Goal: Task Accomplishment & Management: Manage account settings

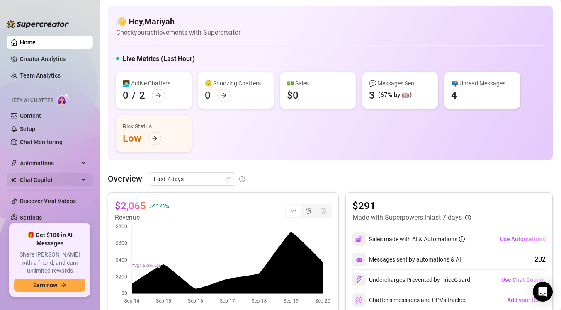
click at [43, 181] on span "Chat Copilot" at bounding box center [49, 179] width 59 height 13
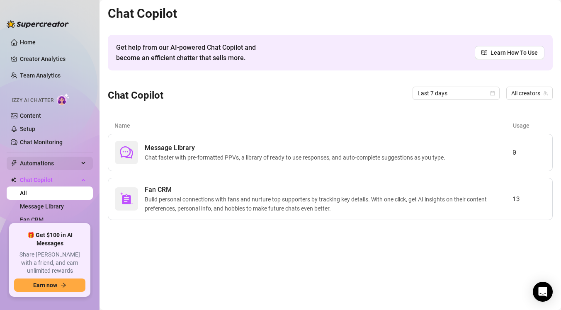
click at [62, 159] on span "Automations" at bounding box center [49, 163] width 59 height 13
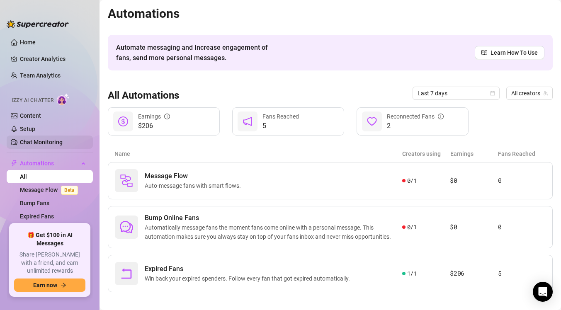
click at [63, 142] on link "Chat Monitoring" at bounding box center [41, 142] width 43 height 7
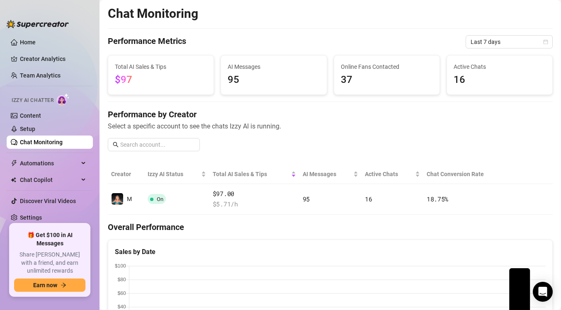
click at [48, 189] on ul "Home Creator Analytics Team Analytics Izzy AI Chatter Content Setup Chat Monito…" at bounding box center [50, 126] width 86 height 188
click at [48, 183] on span "Chat Copilot" at bounding box center [49, 179] width 59 height 13
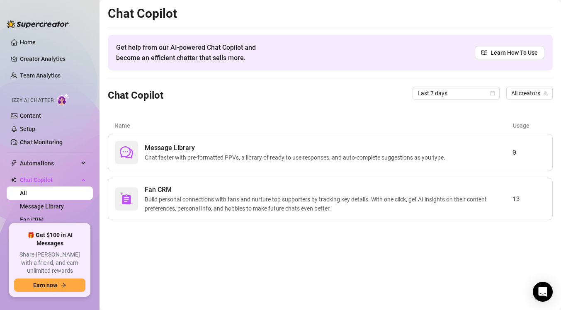
click at [27, 197] on link "All" at bounding box center [23, 193] width 7 height 7
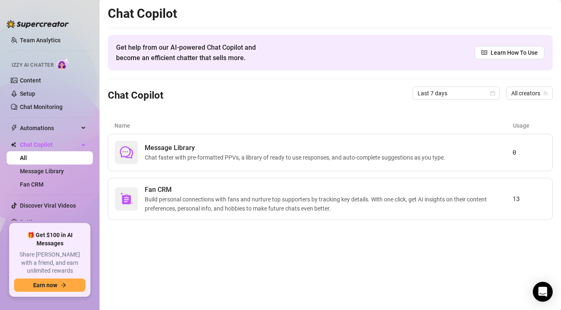
scroll to position [39, 0]
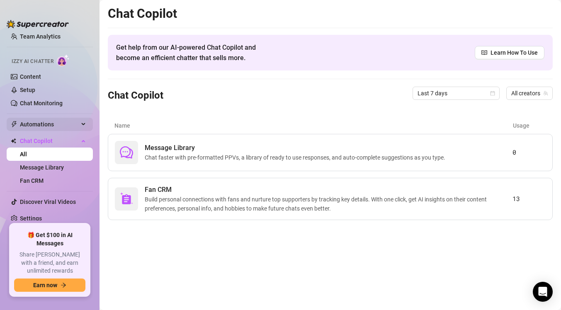
click at [58, 124] on span "Automations" at bounding box center [49, 124] width 59 height 13
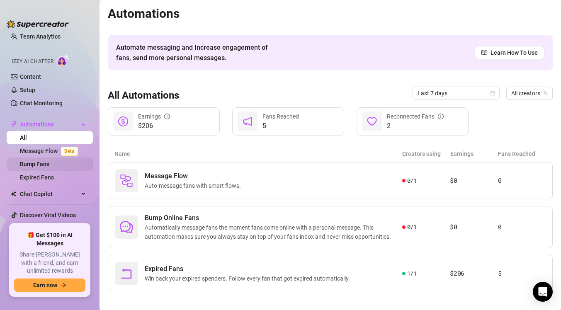
click at [49, 165] on link "Bump Fans" at bounding box center [34, 164] width 29 height 7
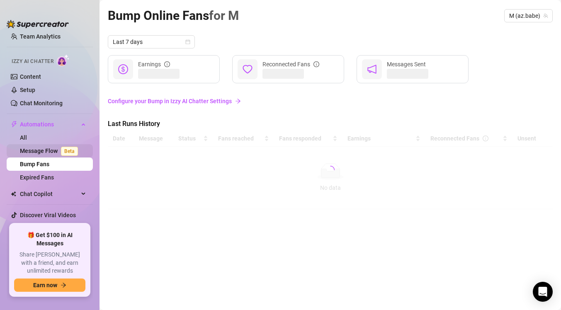
click at [51, 154] on link "Message Flow Beta" at bounding box center [50, 151] width 61 height 7
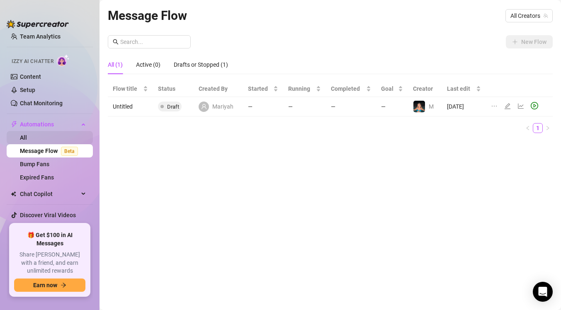
click at [27, 141] on link "All" at bounding box center [23, 137] width 7 height 7
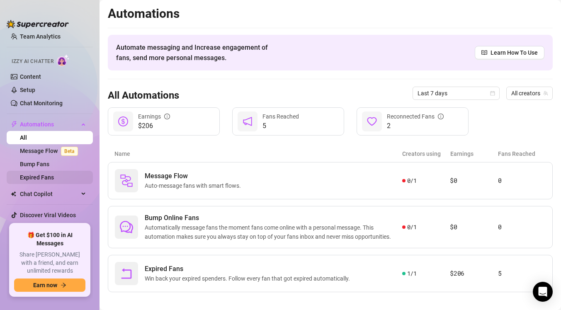
click at [51, 179] on link "Expired Fans" at bounding box center [37, 177] width 34 height 7
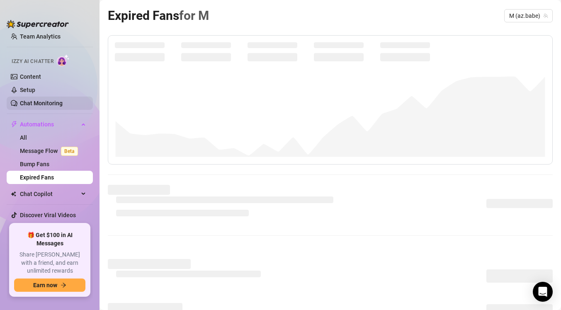
click at [52, 105] on link "Chat Monitoring" at bounding box center [41, 103] width 43 height 7
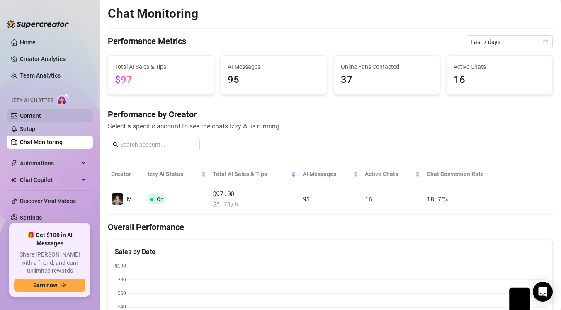
click at [41, 117] on link "Content" at bounding box center [30, 115] width 21 height 7
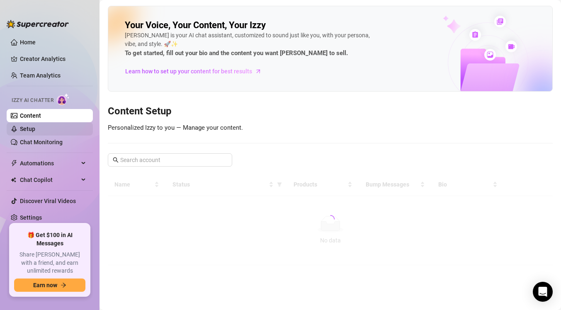
click at [35, 127] on link "Setup" at bounding box center [27, 129] width 15 height 7
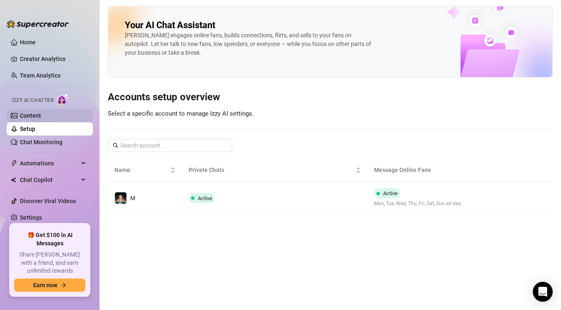
click at [41, 114] on link "Content" at bounding box center [30, 115] width 21 height 7
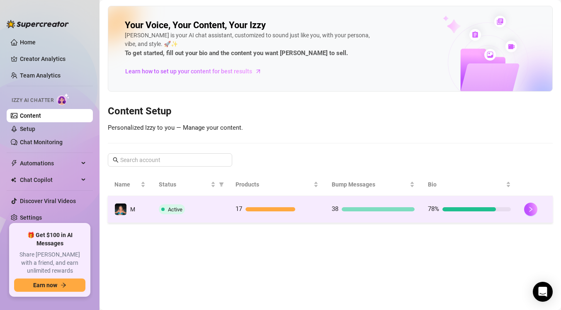
click at [196, 217] on td "Active" at bounding box center [190, 209] width 77 height 27
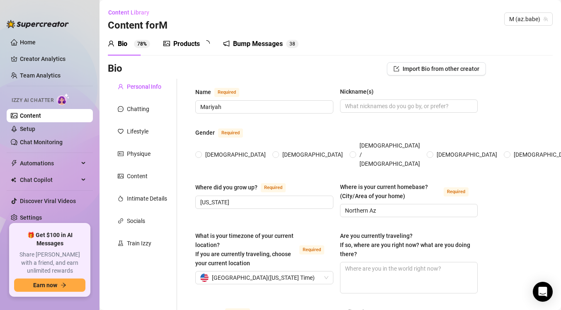
radio input "true"
type input "[DATE]"
click at [251, 42] on div "Bump Messages" at bounding box center [264, 44] width 50 height 10
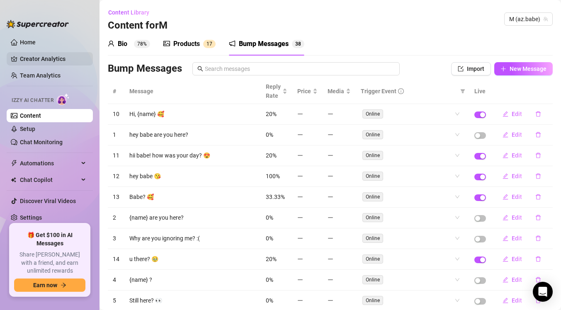
click at [65, 61] on link "Creator Analytics" at bounding box center [53, 58] width 66 height 13
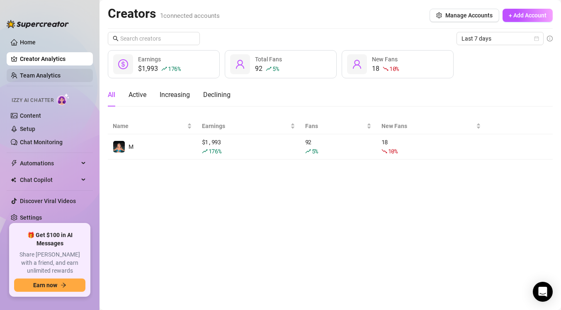
click at [61, 72] on link "Team Analytics" at bounding box center [40, 75] width 41 height 7
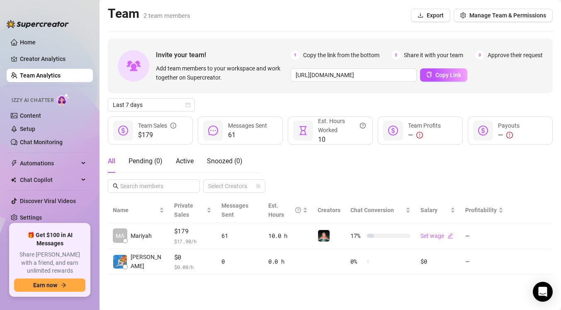
click at [46, 49] on ul "Home Creator Analytics Team Analytics Izzy AI Chatter Content Setup Chat Monito…" at bounding box center [50, 126] width 86 height 188
click at [36, 42] on link "Home" at bounding box center [28, 42] width 16 height 7
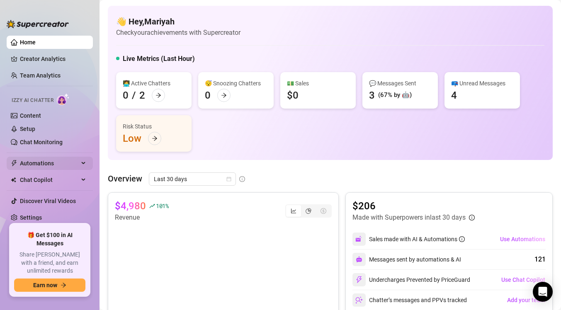
click at [52, 166] on span "Automations" at bounding box center [49, 163] width 59 height 13
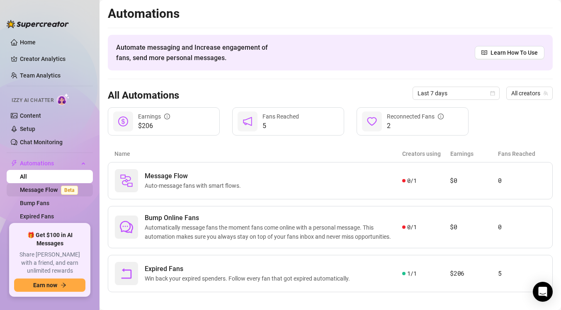
click at [47, 189] on link "Message Flow Beta" at bounding box center [50, 190] width 61 height 7
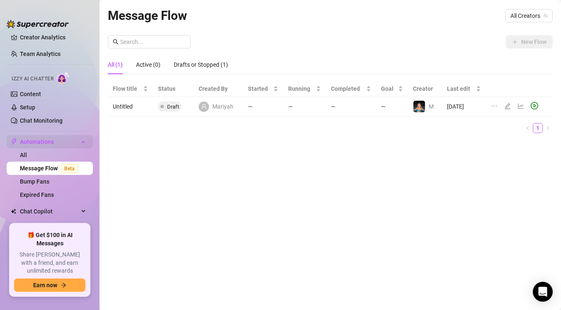
scroll to position [52, 0]
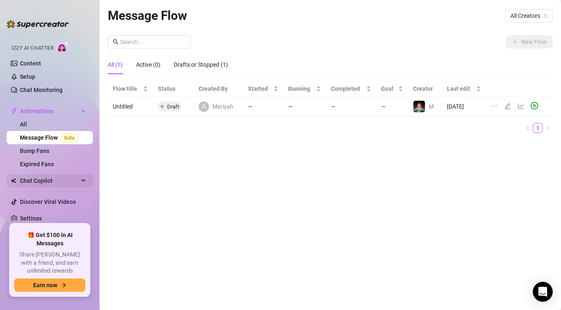
click at [39, 181] on span "Chat Copilot" at bounding box center [49, 180] width 59 height 13
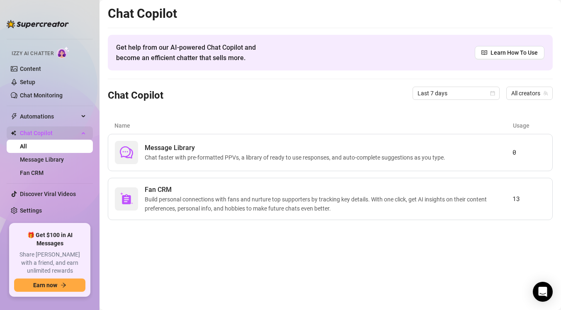
scroll to position [39, 0]
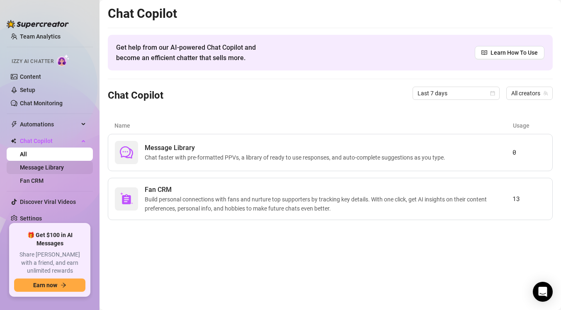
click at [42, 170] on link "Message Library" at bounding box center [42, 167] width 44 height 7
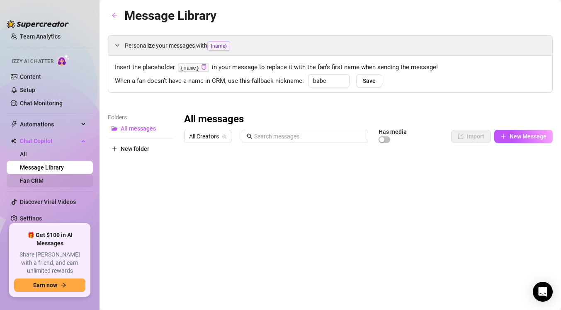
click at [42, 180] on link "Fan CRM" at bounding box center [32, 181] width 24 height 7
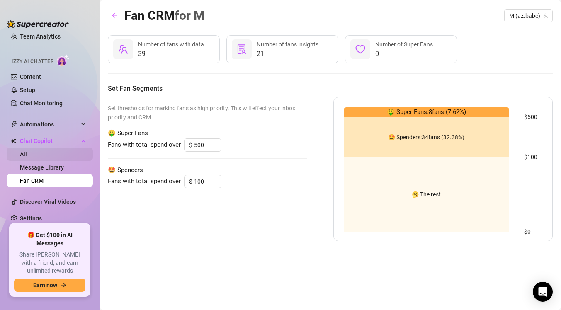
click at [27, 156] on link "All" at bounding box center [23, 154] width 7 height 7
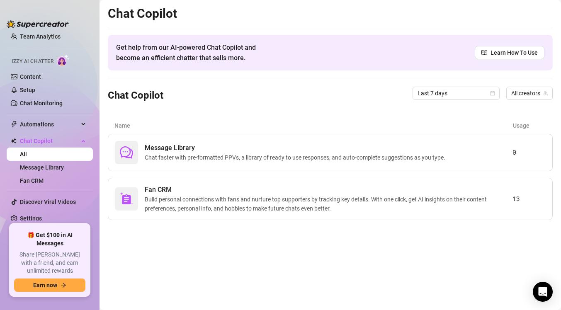
click at [52, 61] on span "Izzy AI Chatter" at bounding box center [33, 62] width 42 height 8
click at [49, 107] on link "Chat Monitoring" at bounding box center [41, 103] width 43 height 7
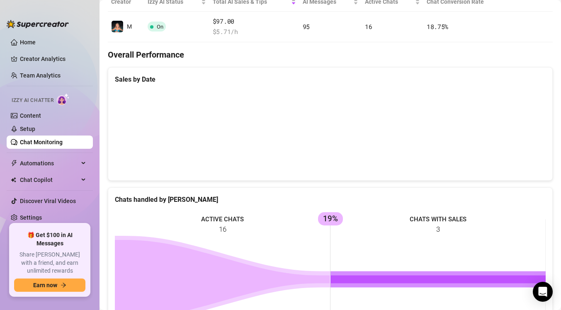
scroll to position [281, 0]
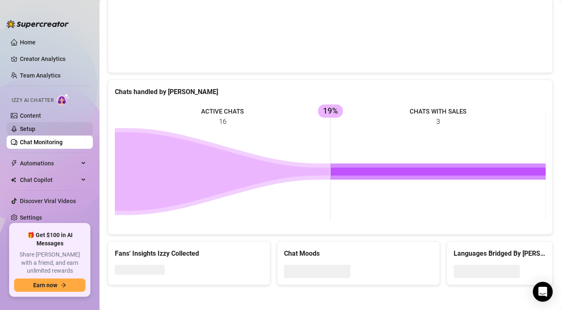
click at [35, 129] on link "Setup" at bounding box center [27, 129] width 15 height 7
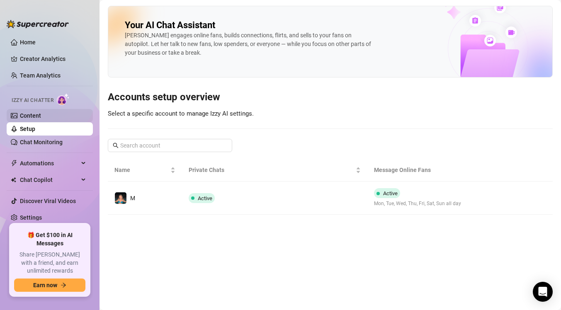
click at [41, 113] on link "Content" at bounding box center [30, 115] width 21 height 7
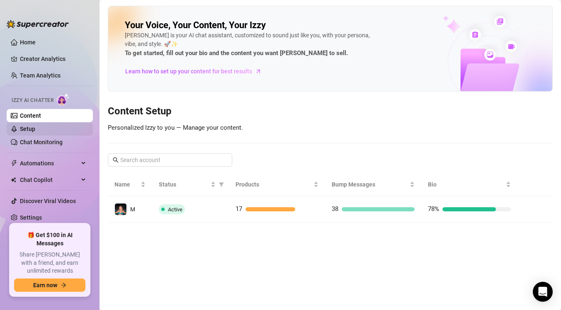
click at [35, 132] on link "Setup" at bounding box center [27, 129] width 15 height 7
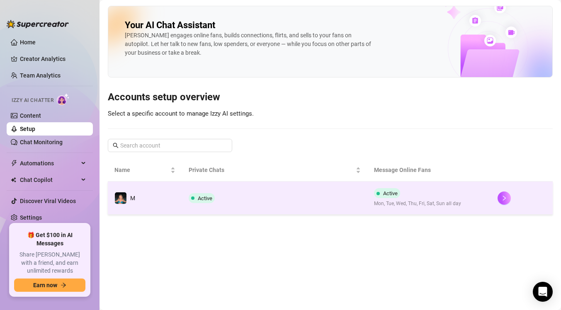
click at [231, 199] on td "Active" at bounding box center [274, 198] width 185 height 33
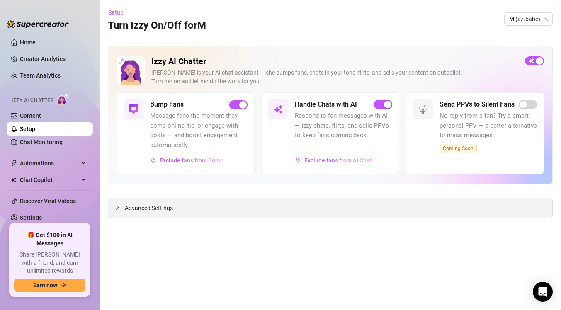
click at [342, 209] on div "Advanced Settings" at bounding box center [330, 208] width 444 height 20
click at [168, 209] on span "Advanced Settings" at bounding box center [149, 208] width 48 height 9
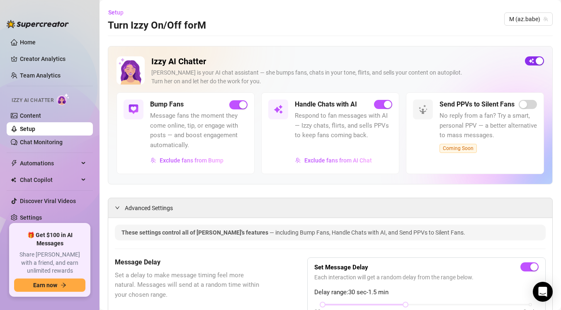
click at [540, 63] on div "button" at bounding box center [539, 60] width 7 height 7
